Goal: Task Accomplishment & Management: Use online tool/utility

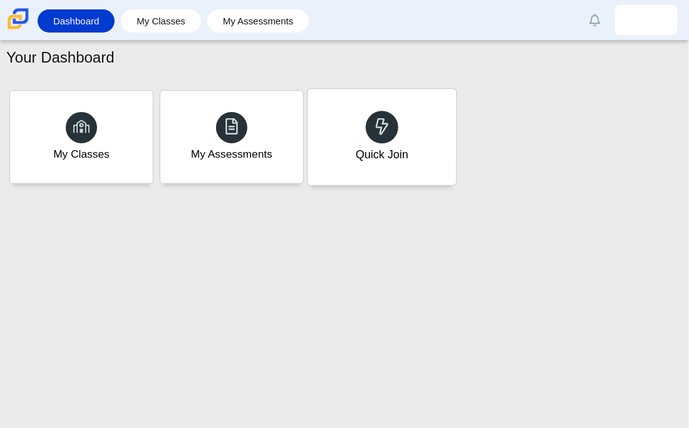
click at [378, 130] on icon at bounding box center [382, 127] width 18 height 18
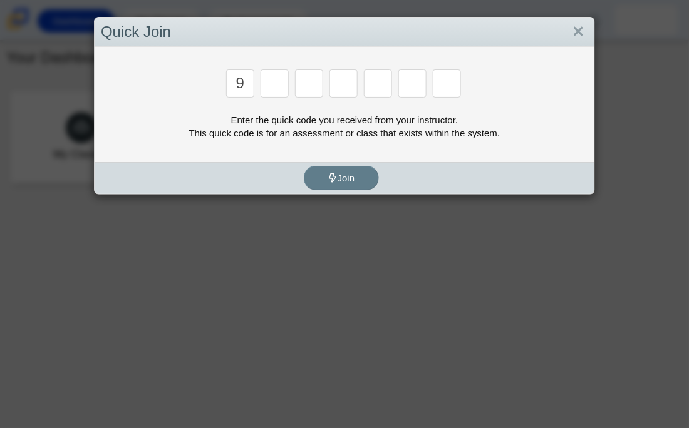
type input "9"
type input "p"
type input "y"
type input "8"
type input "6"
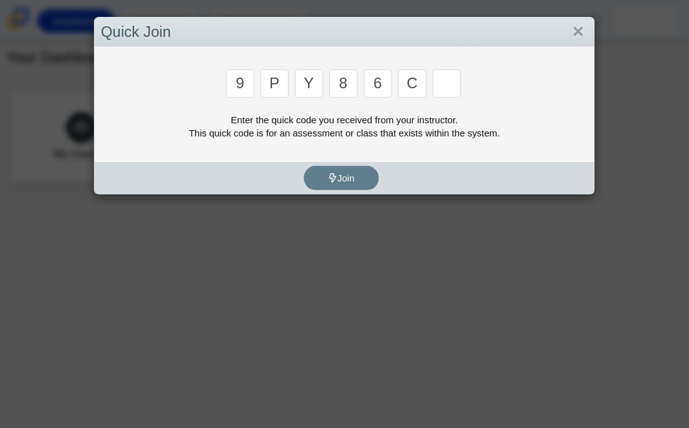
type input "c"
type input "9"
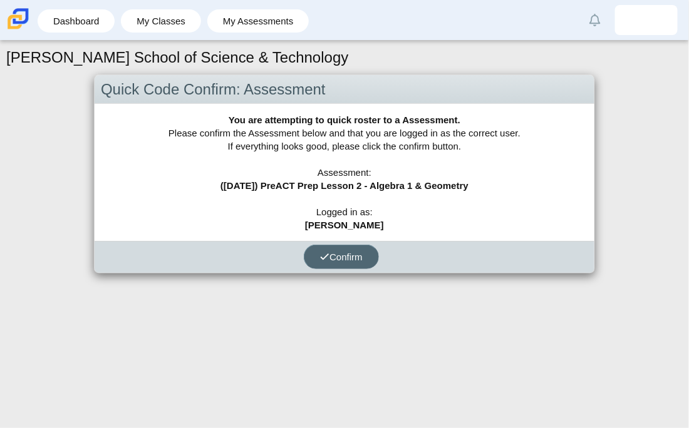
click at [351, 262] on button "Confirm" at bounding box center [341, 257] width 75 height 24
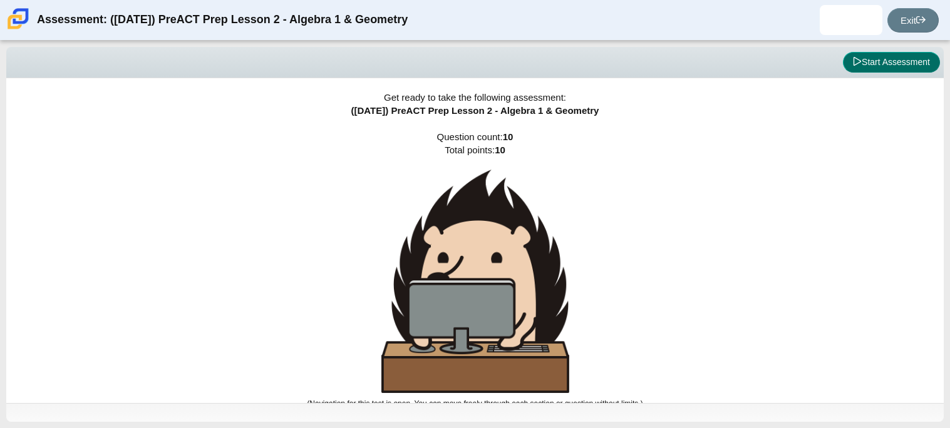
click at [688, 56] on button "Start Assessment" at bounding box center [891, 62] width 97 height 21
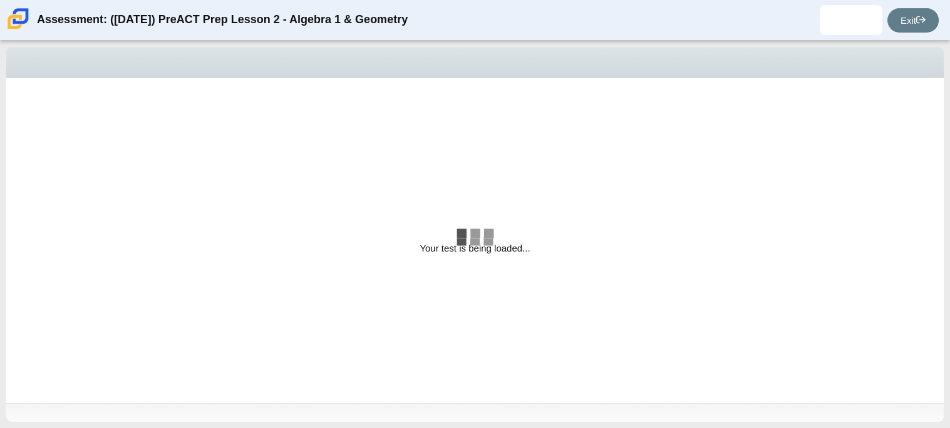
select select "bbf5d072-3e0b-44c4-9a12-6e7c9033f65b"
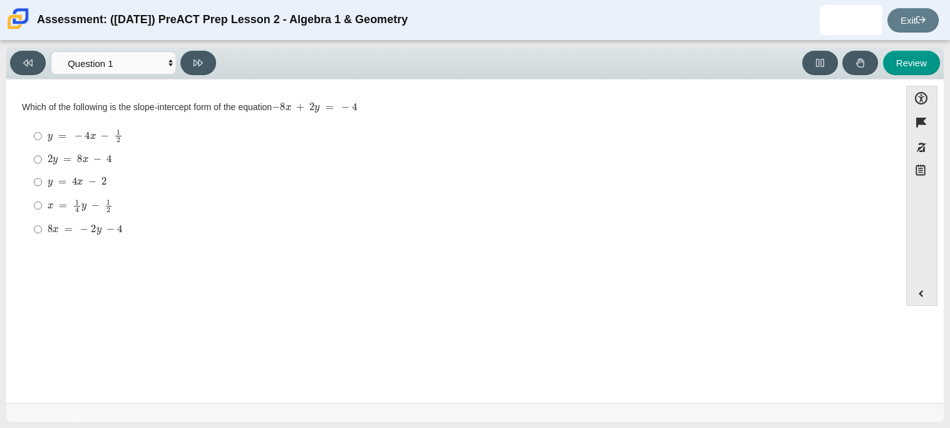
click at [639, 272] on div "Question Which of the following is the slope-intercept form of the equation − 8…" at bounding box center [453, 243] width 881 height 309
click at [688, 66] on button at bounding box center [820, 63] width 36 height 24
